Goal: Obtain resource: Obtain resource

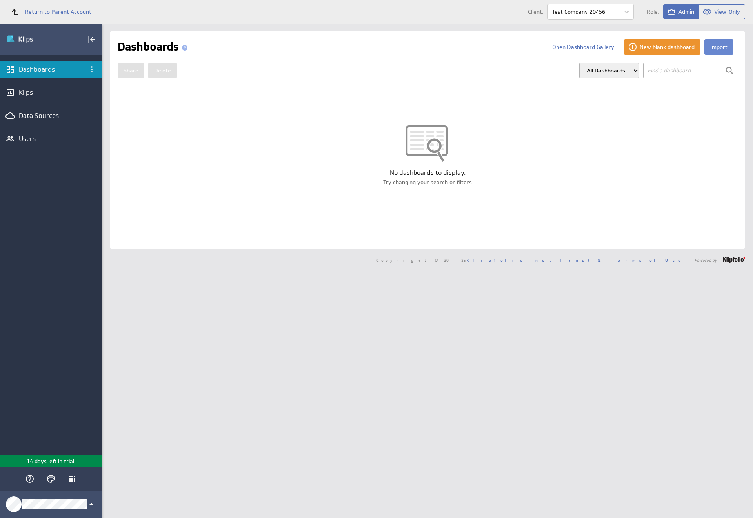
click at [712, 47] on button "Import" at bounding box center [718, 47] width 29 height 16
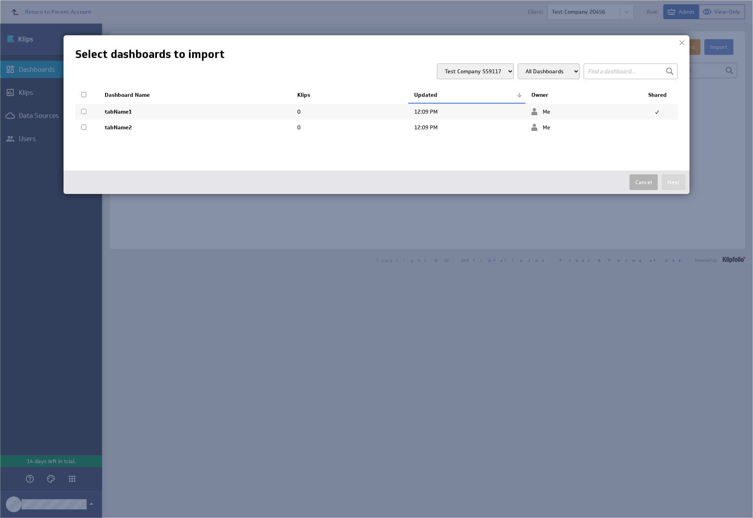
select select "b8fc2ca3b1008377c4125480301bdd05"
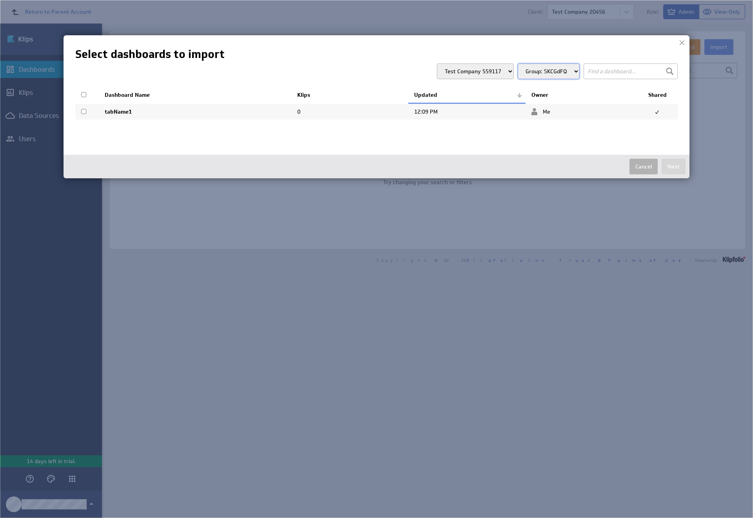
click at [84, 111] on input "checkbox" at bounding box center [83, 111] width 5 height 5
checkbox input "true"
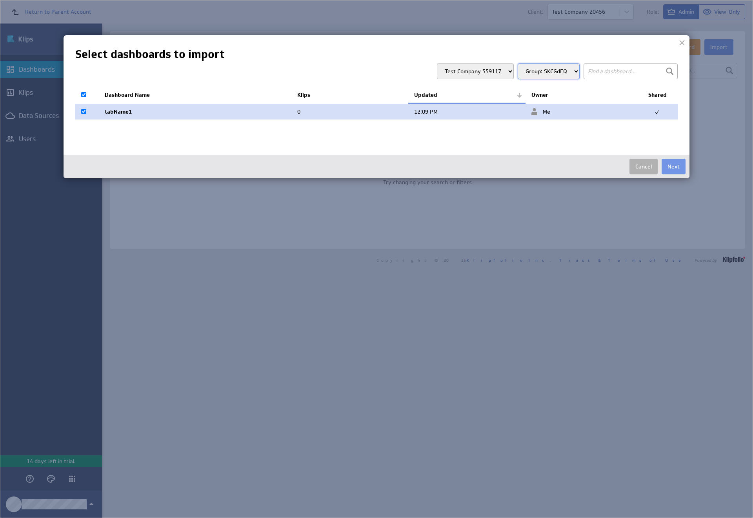
checkbox input "true"
click at [673, 167] on button "Next" at bounding box center [673, 167] width 24 height 16
